Goal: Task Accomplishment & Management: Manage account settings

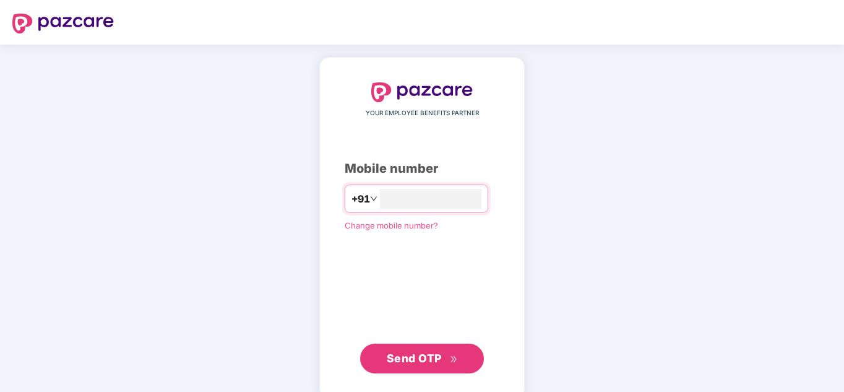
type input "**********"
click at [439, 354] on span "Send OTP" at bounding box center [414, 358] width 55 height 13
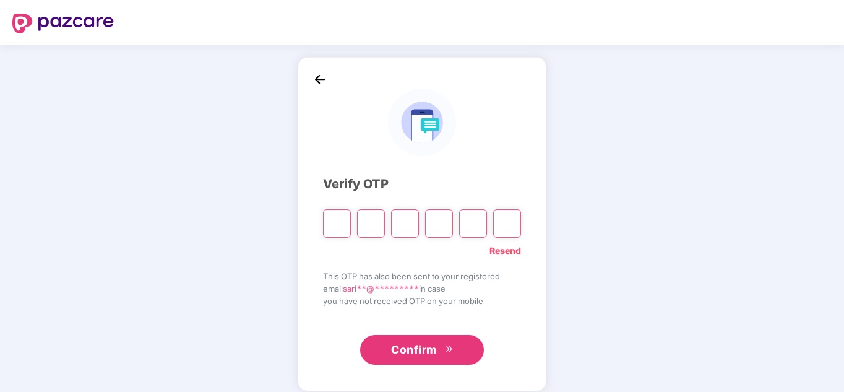
type input "*"
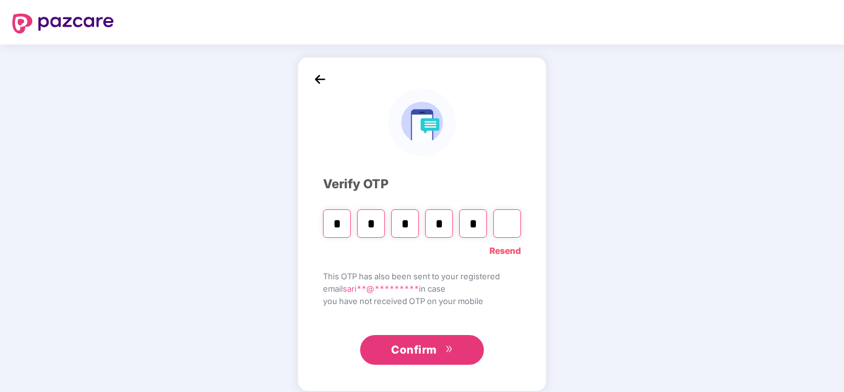
type input "*"
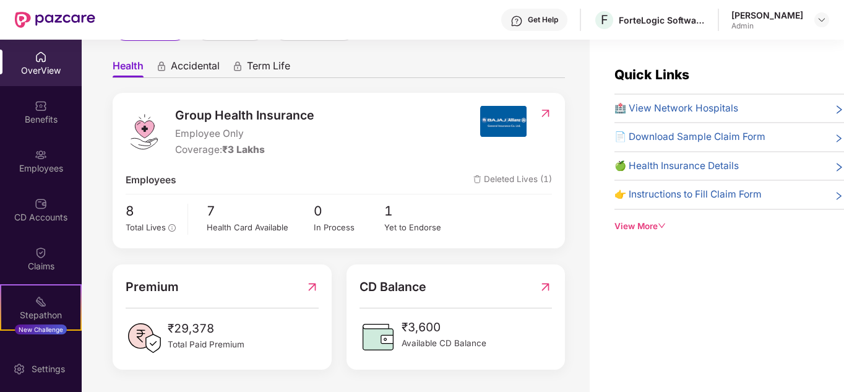
scroll to position [40, 0]
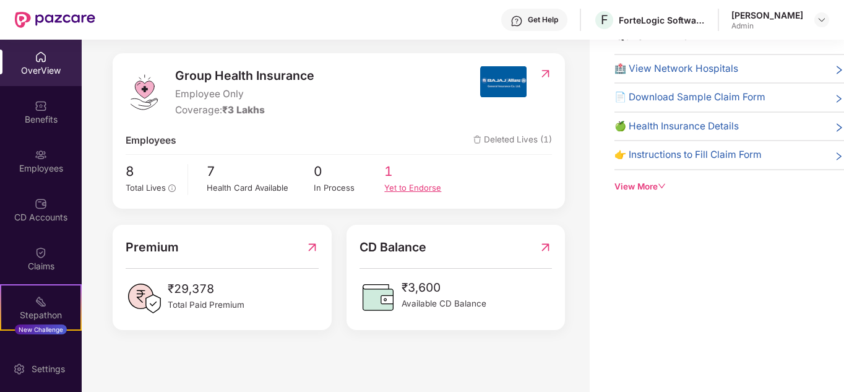
click at [402, 186] on div "Yet to Endorse" at bounding box center [419, 187] width 71 height 13
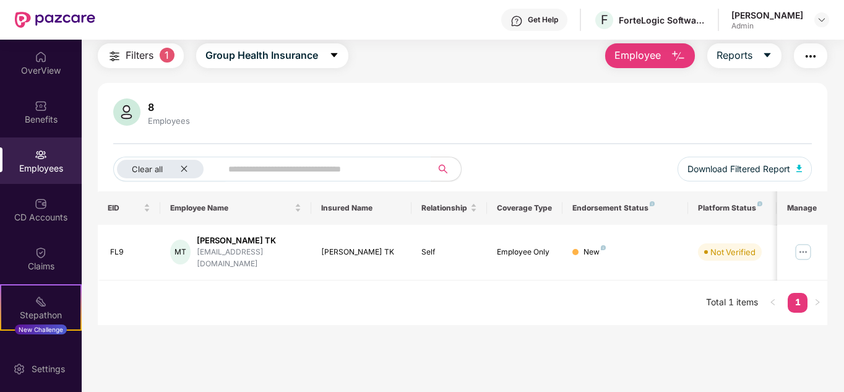
click at [144, 54] on span "Filters" at bounding box center [140, 55] width 28 height 15
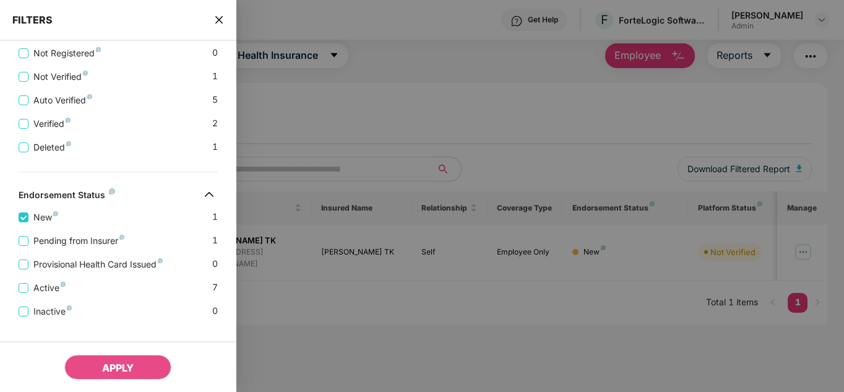
scroll to position [300, 0]
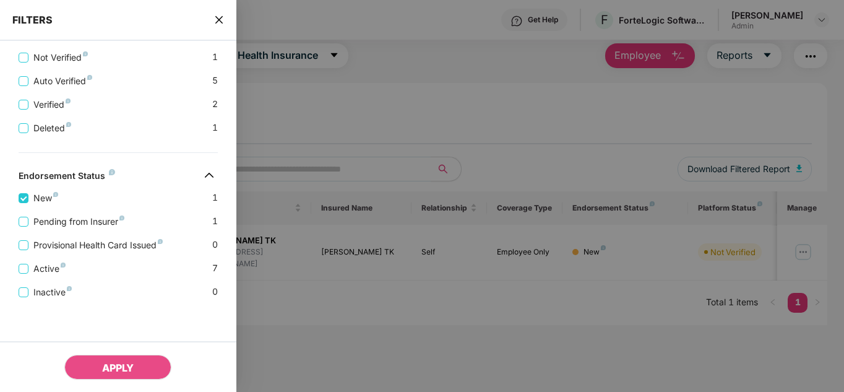
click at [477, 90] on div at bounding box center [422, 196] width 844 height 392
click at [220, 17] on icon "close" at bounding box center [219, 20] width 10 height 10
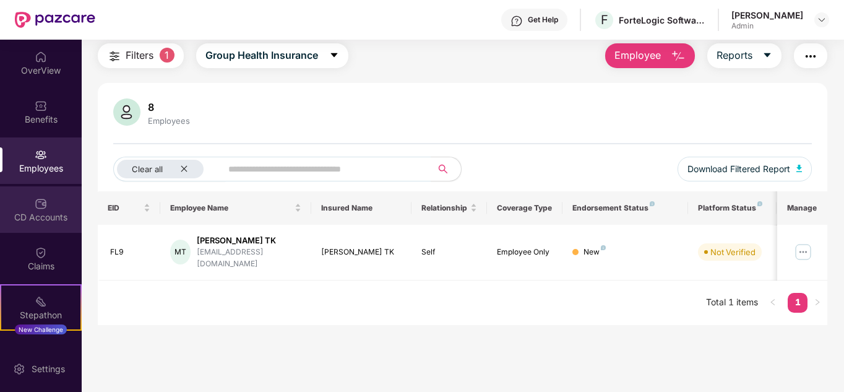
click at [48, 197] on div "CD Accounts" at bounding box center [41, 209] width 82 height 46
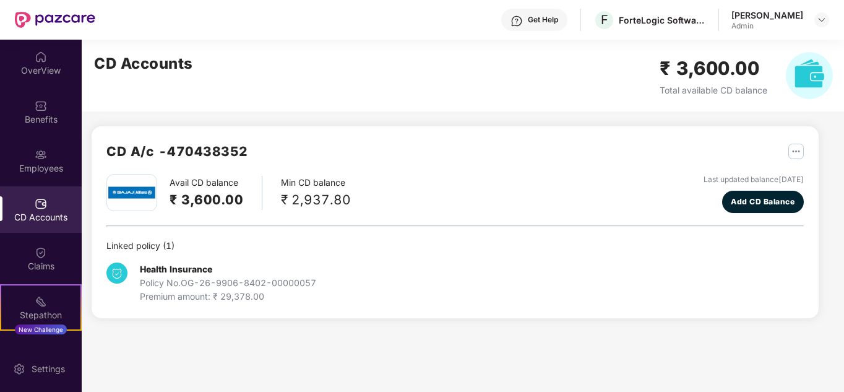
scroll to position [0, 0]
click at [43, 59] on img at bounding box center [41, 57] width 12 height 12
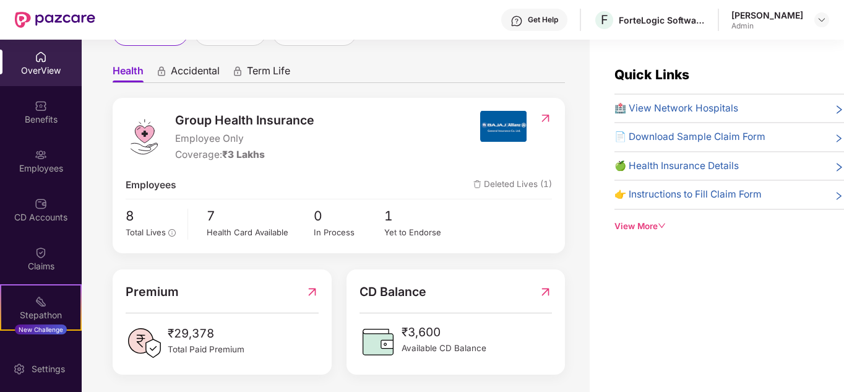
scroll to position [103, 0]
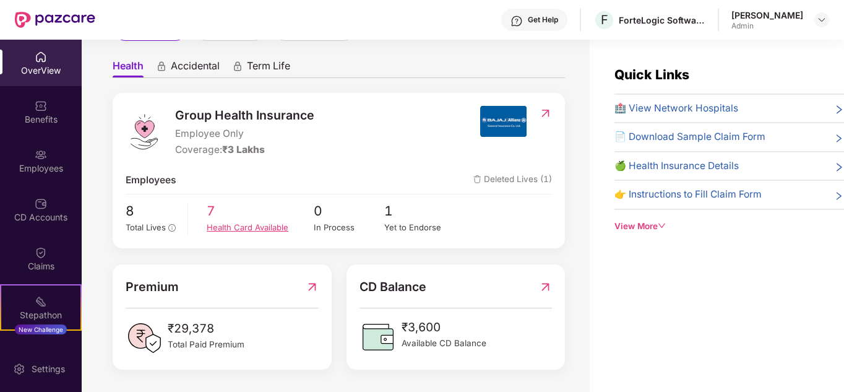
click at [224, 217] on span "7" at bounding box center [260, 211] width 106 height 20
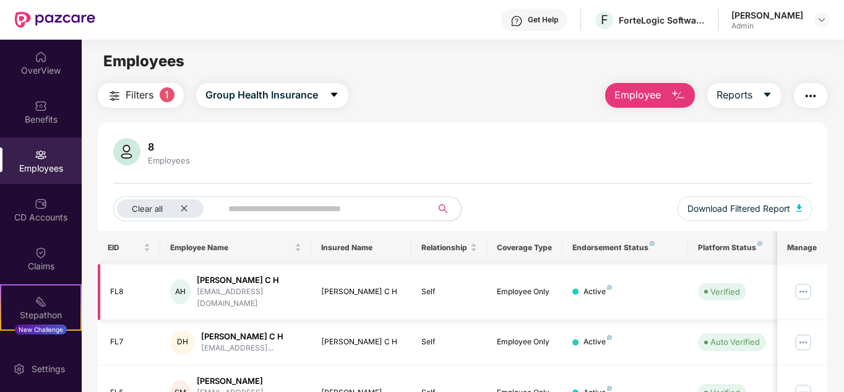
click at [803, 288] on img at bounding box center [804, 292] width 20 height 20
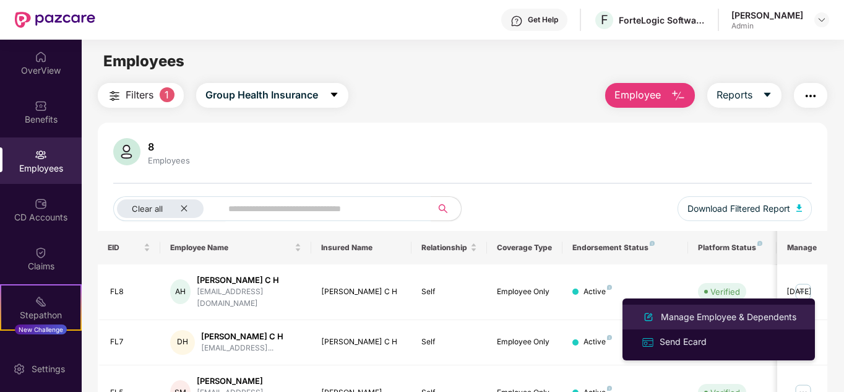
click at [703, 314] on div "Manage Employee & Dependents" at bounding box center [729, 317] width 141 height 14
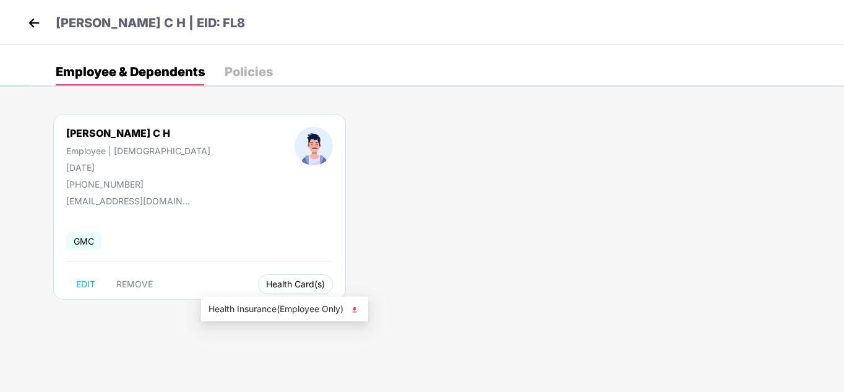
click at [266, 281] on span "Health Card(s)" at bounding box center [295, 284] width 59 height 6
click at [357, 308] on img at bounding box center [355, 309] width 12 height 12
click at [30, 25] on img at bounding box center [34, 23] width 19 height 19
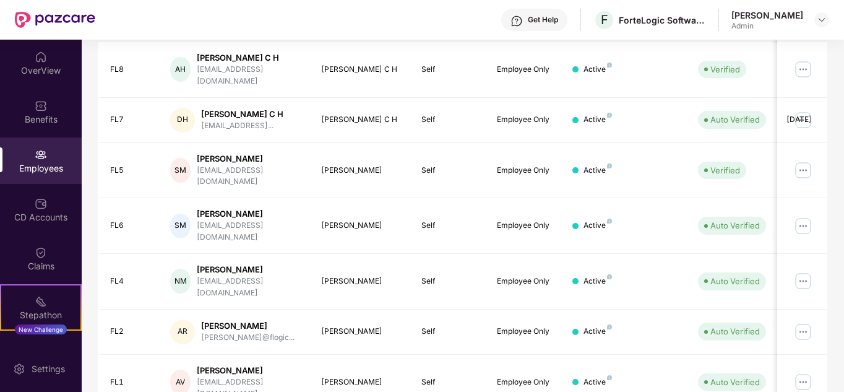
scroll to position [233, 0]
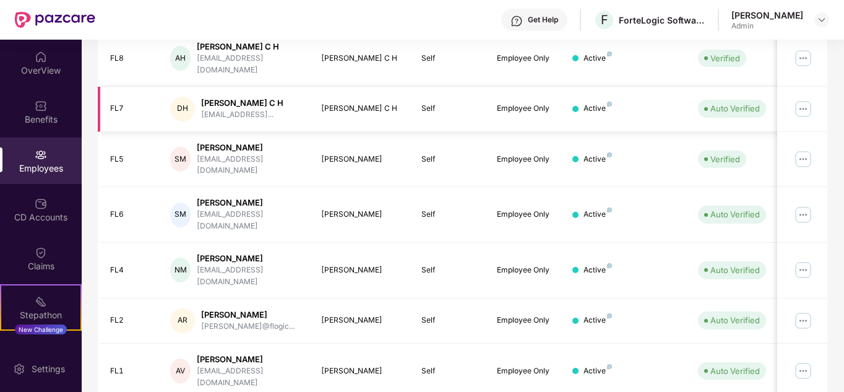
click at [799, 101] on img at bounding box center [804, 109] width 20 height 20
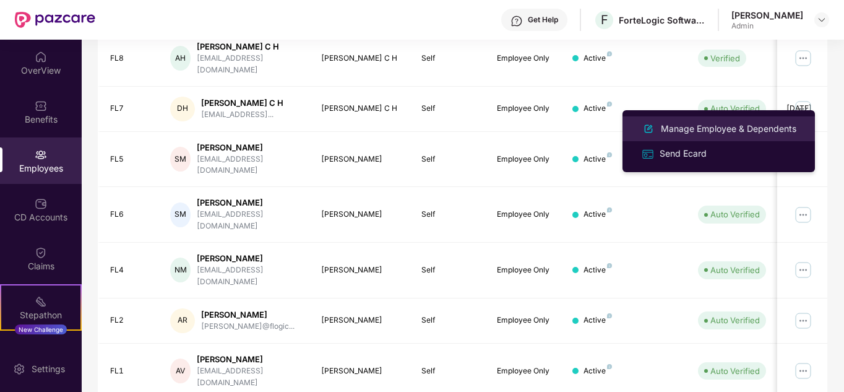
click at [731, 128] on div "Manage Employee & Dependents" at bounding box center [729, 129] width 141 height 14
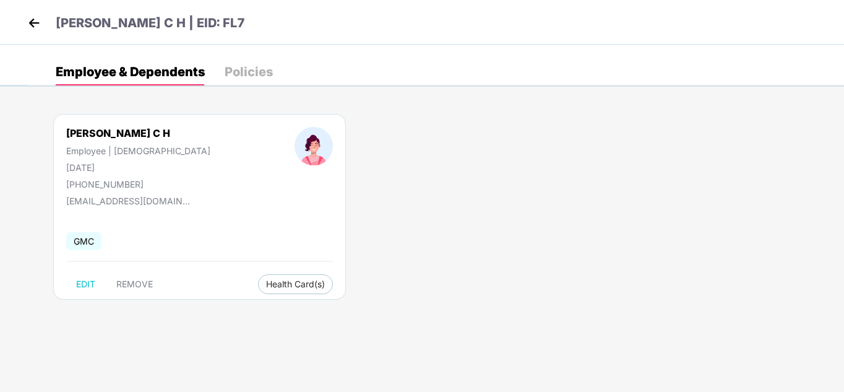
click at [33, 21] on img at bounding box center [34, 23] width 19 height 19
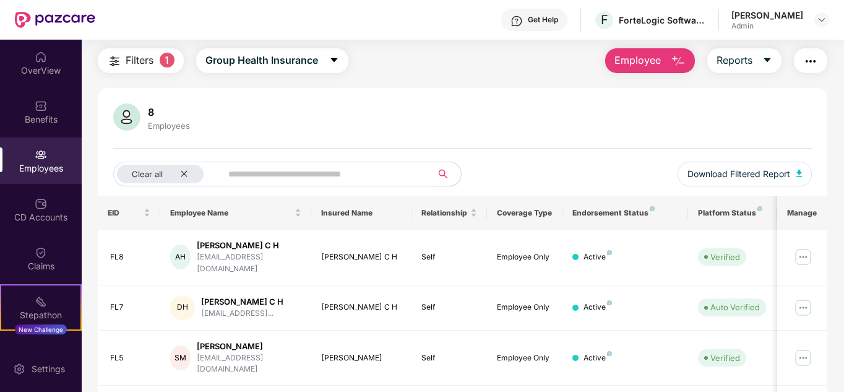
scroll to position [33, 0]
click at [150, 56] on span "Filters" at bounding box center [140, 61] width 28 height 15
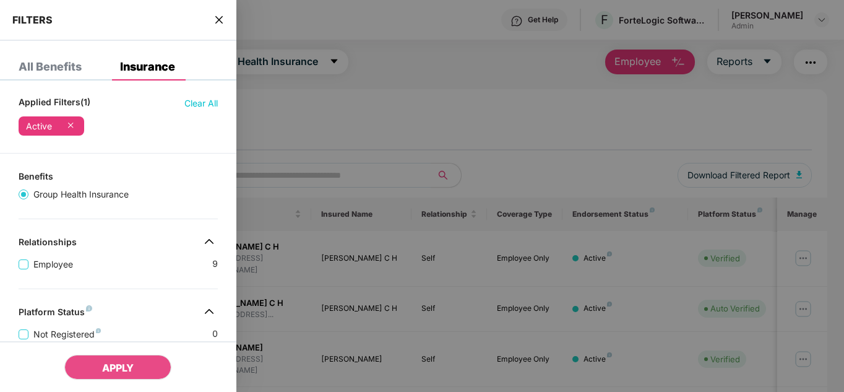
click at [411, 121] on div at bounding box center [422, 196] width 844 height 392
click at [219, 11] on div "FILTERS" at bounding box center [118, 20] width 236 height 41
click at [219, 15] on icon "close" at bounding box center [219, 20] width 10 height 10
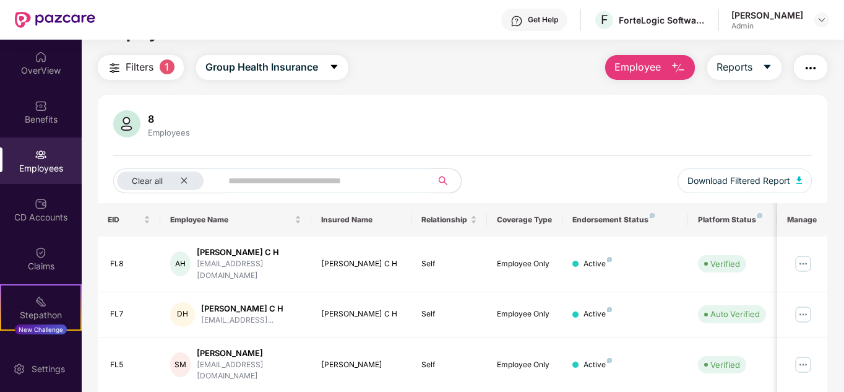
scroll to position [27, 0]
click at [147, 124] on div "8" at bounding box center [168, 119] width 47 height 12
click at [170, 68] on span "1" at bounding box center [167, 67] width 15 height 15
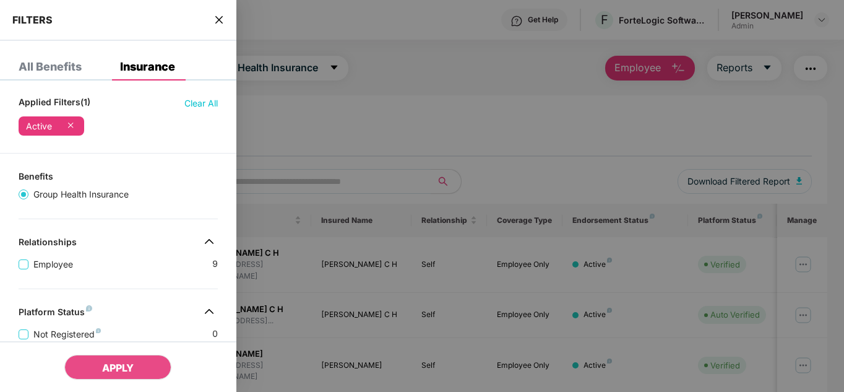
click at [76, 123] on icon at bounding box center [70, 125] width 12 height 12
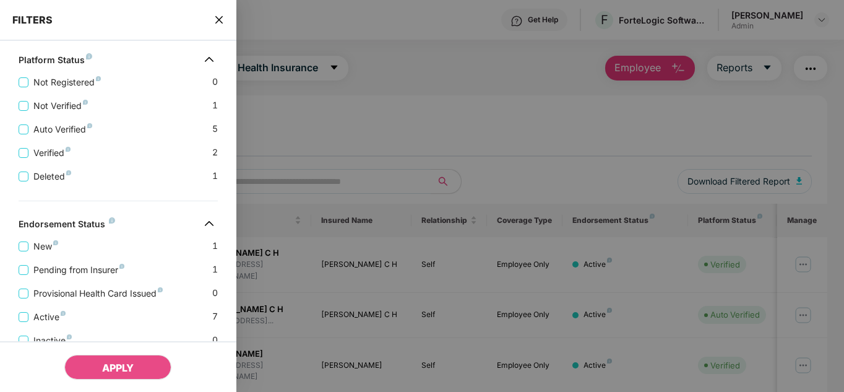
scroll to position [275, 0]
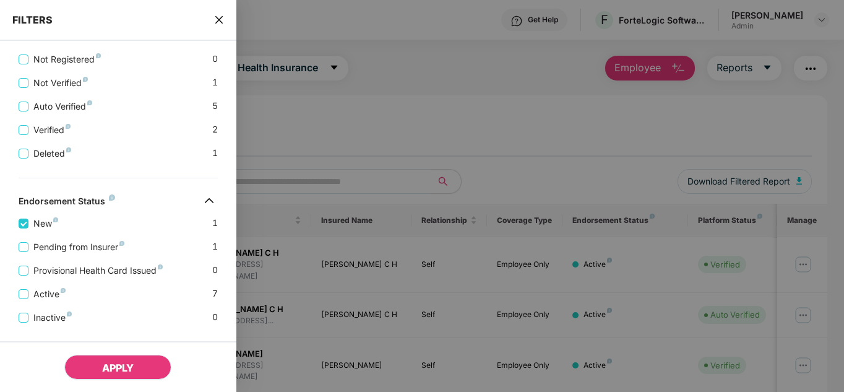
click at [111, 364] on span "APPLY" at bounding box center [118, 367] width 32 height 12
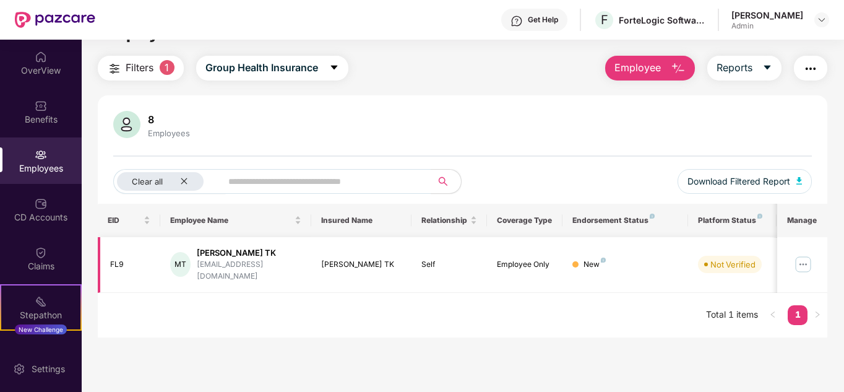
click at [810, 265] on img at bounding box center [804, 264] width 20 height 20
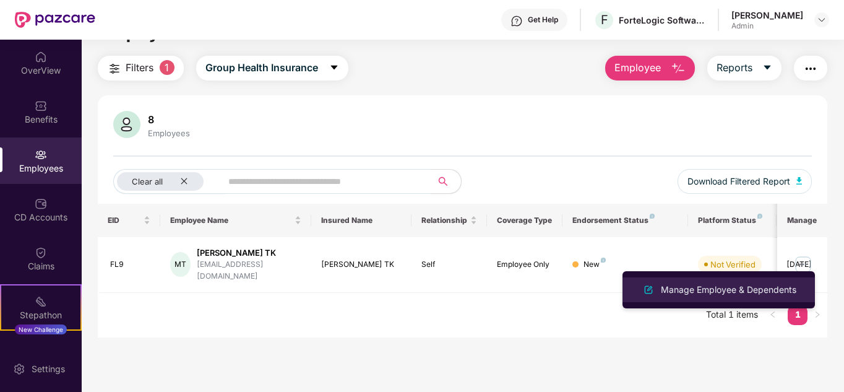
click at [758, 287] on div "Manage Employee & Dependents" at bounding box center [729, 290] width 141 height 14
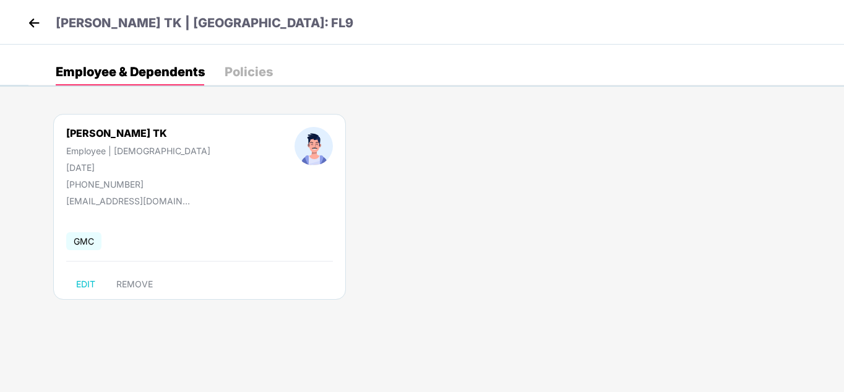
click at [33, 23] on img at bounding box center [34, 23] width 19 height 19
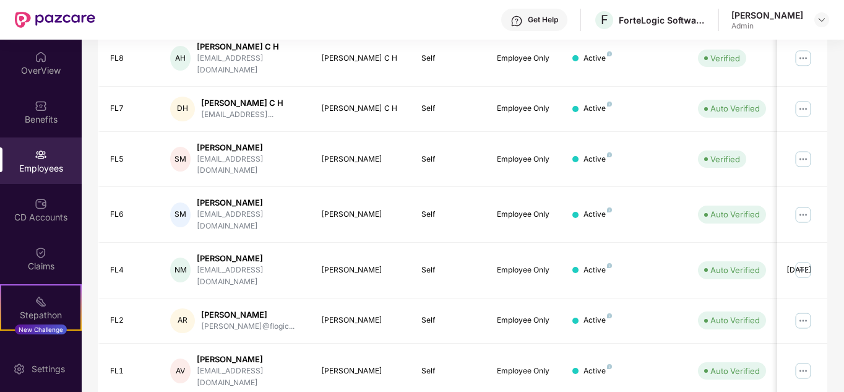
scroll to position [0, 0]
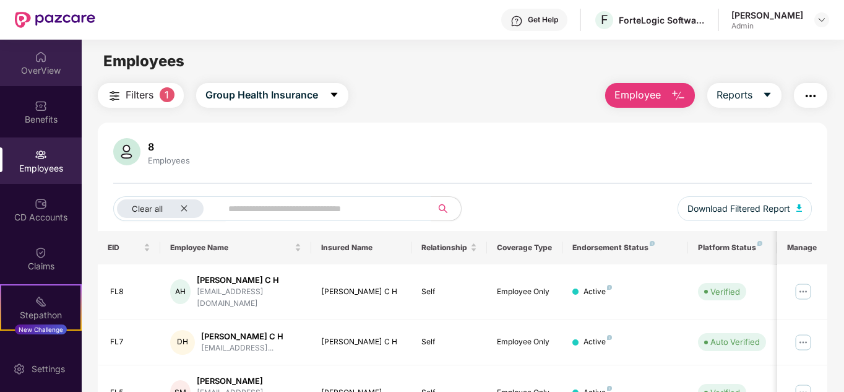
click at [36, 66] on div "OverView" at bounding box center [41, 70] width 82 height 12
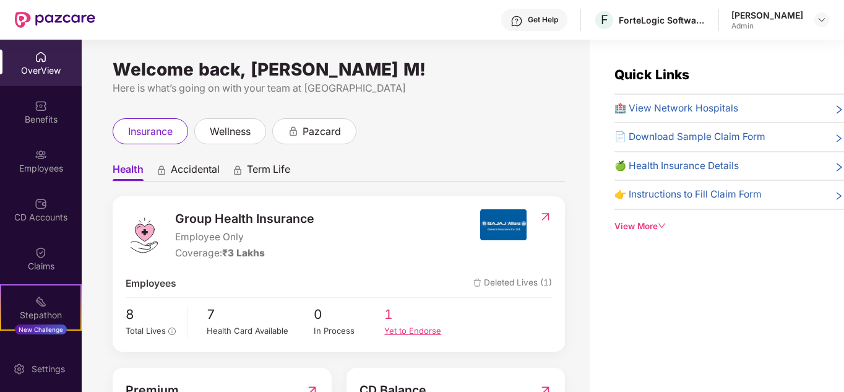
click at [388, 323] on span "1" at bounding box center [419, 314] width 71 height 20
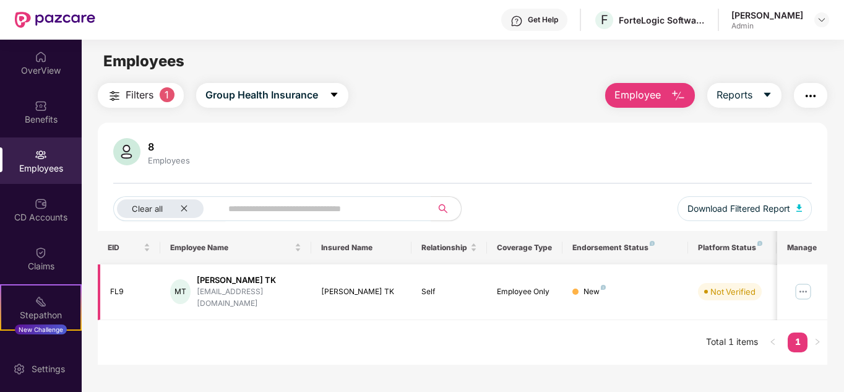
click at [799, 282] on img at bounding box center [804, 292] width 20 height 20
click at [441, 337] on div "EID Employee Name Insured Name Relationship Coverage Type Endorsement Status Pl…" at bounding box center [463, 298] width 730 height 134
click at [820, 17] on img at bounding box center [822, 20] width 10 height 10
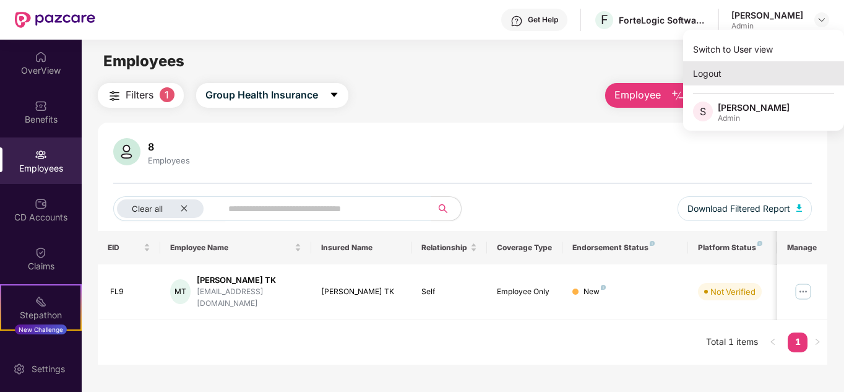
click at [719, 71] on div "Logout" at bounding box center [763, 73] width 161 height 24
